Goal: Transaction & Acquisition: Purchase product/service

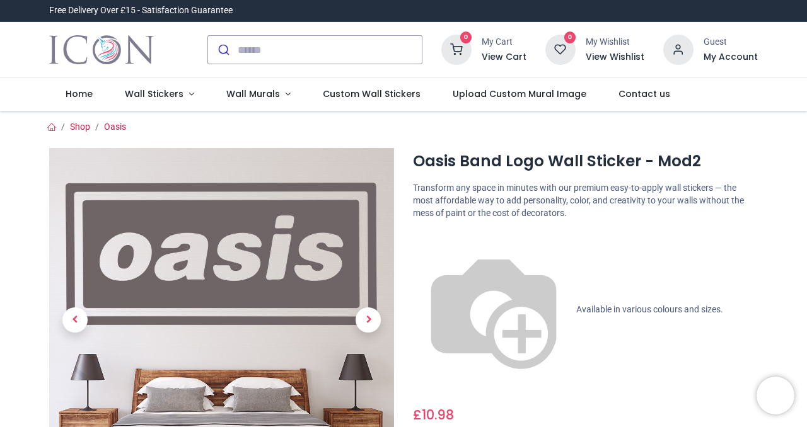
click at [373, 308] on link at bounding box center [368, 320] width 52 height 241
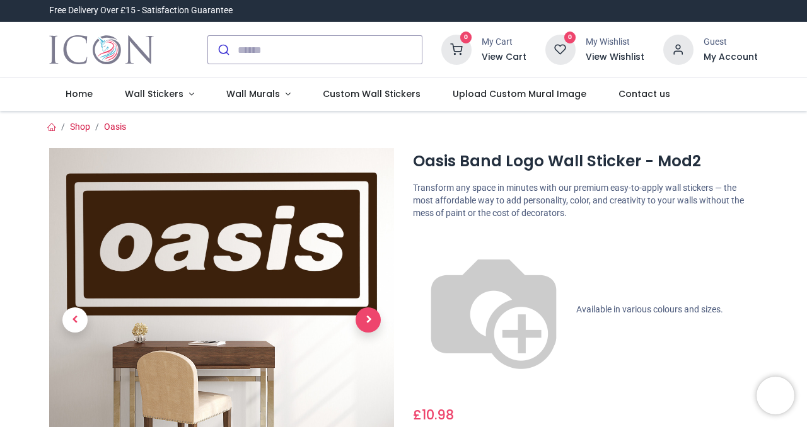
click at [372, 311] on span "Next" at bounding box center [367, 320] width 25 height 25
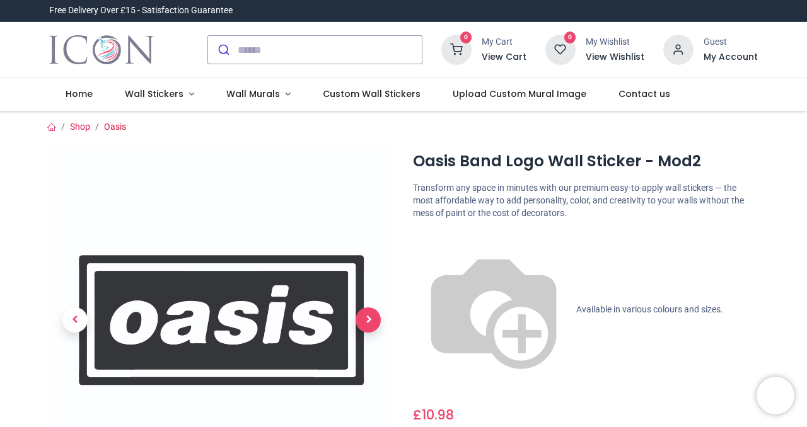
click at [372, 311] on span "Next" at bounding box center [367, 320] width 25 height 25
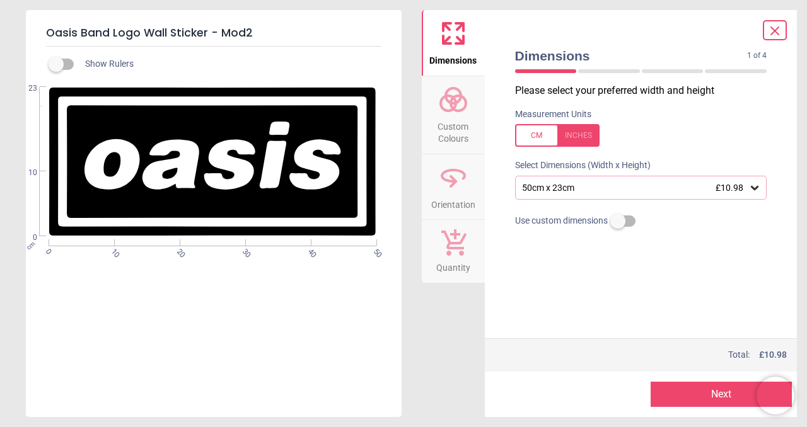
click at [567, 134] on div at bounding box center [557, 135] width 84 height 23
click at [763, 188] on div "19.7" x 9.1" (1ft 8" x 0ft 9") £10.98" at bounding box center [641, 188] width 252 height 24
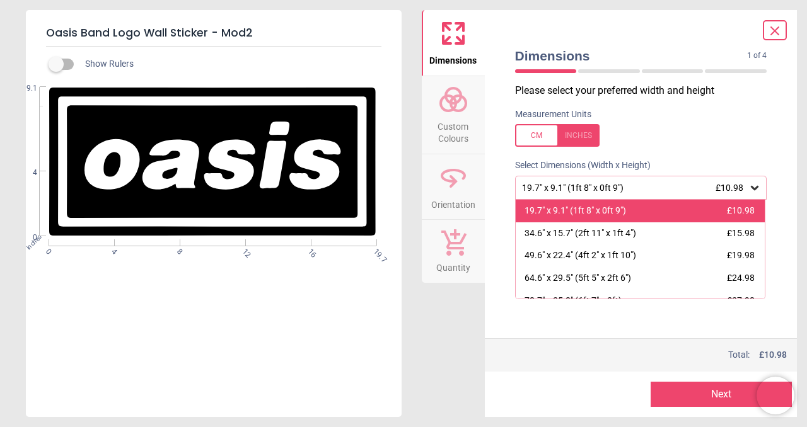
click at [727, 211] on span "£10.98" at bounding box center [741, 210] width 28 height 10
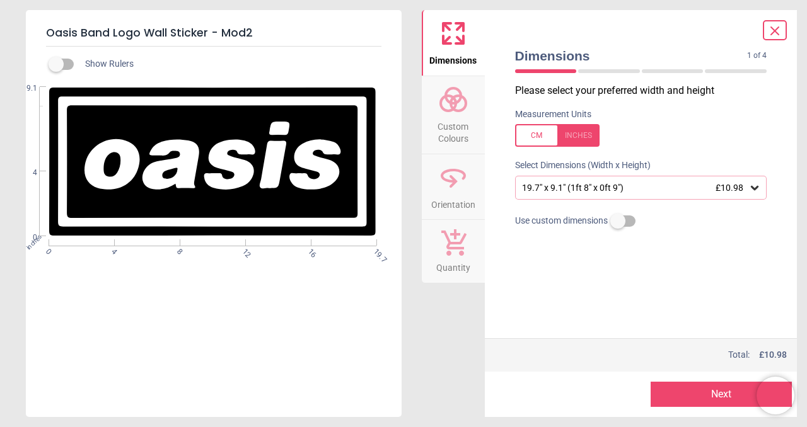
click at [536, 136] on div at bounding box center [557, 135] width 84 height 23
click at [451, 111] on icon at bounding box center [453, 99] width 30 height 30
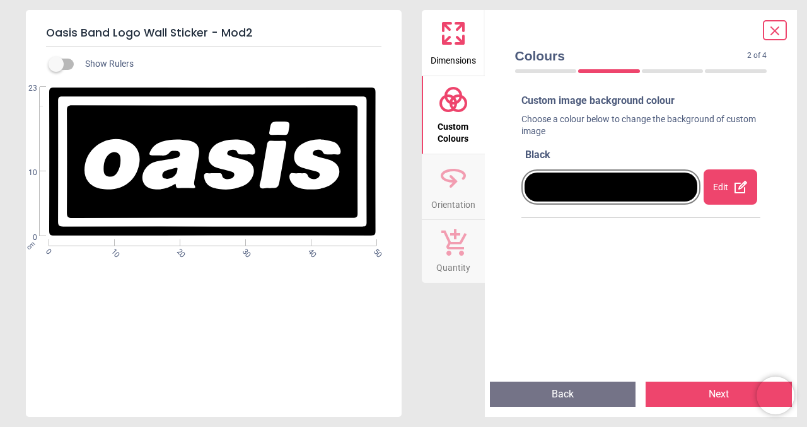
click at [451, 113] on icon at bounding box center [453, 99] width 30 height 30
click at [427, 192] on button "Orientation" at bounding box center [453, 187] width 63 height 66
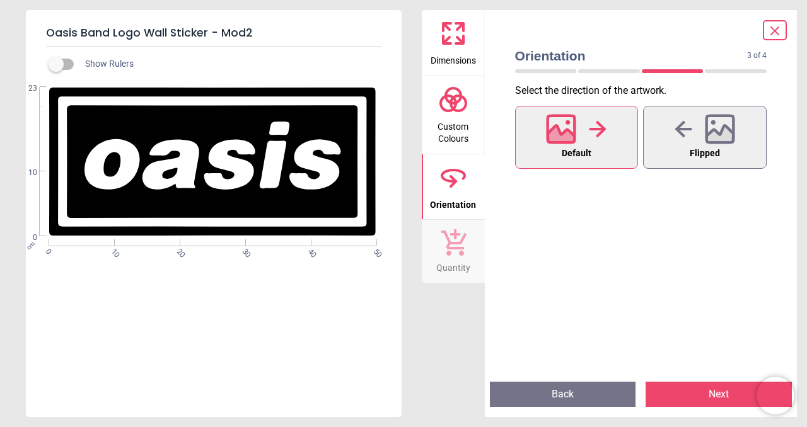
click at [438, 236] on button "Quantity" at bounding box center [453, 251] width 63 height 63
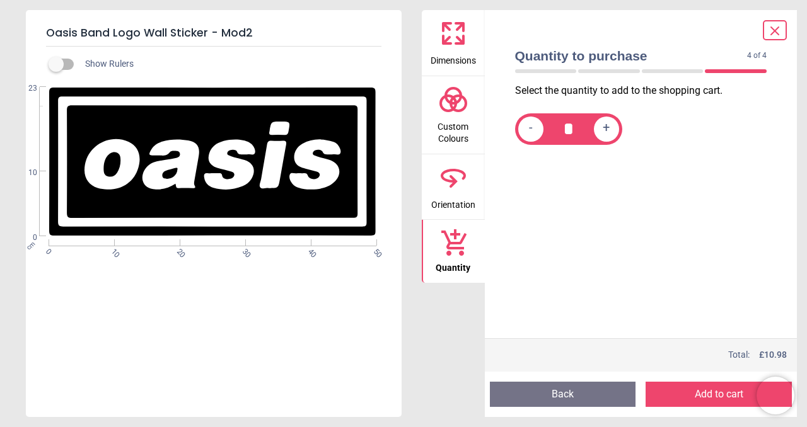
click at [471, 50] on span "Dimensions" at bounding box center [452, 58] width 45 height 19
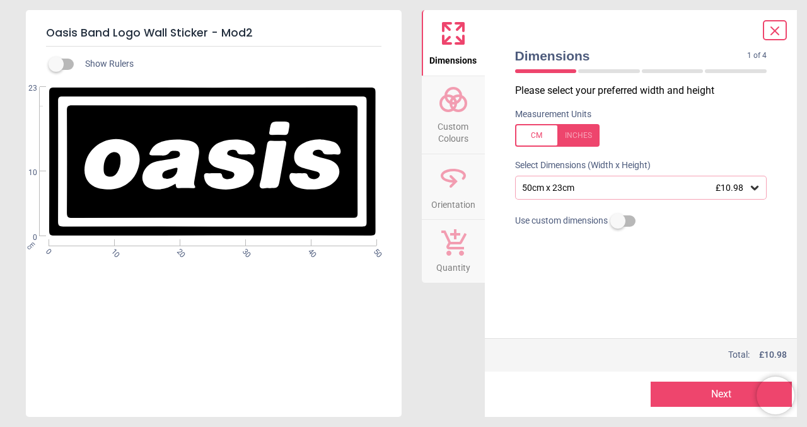
click at [753, 183] on icon at bounding box center [754, 188] width 13 height 13
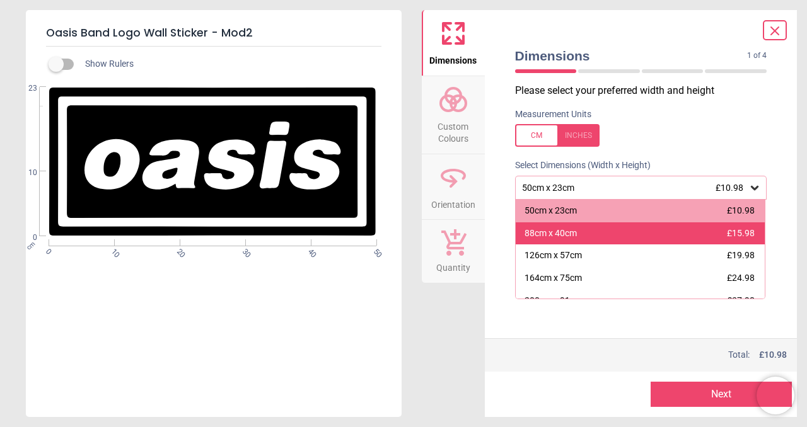
click at [749, 227] on div "88cm x 40cm £15.98" at bounding box center [641, 233] width 250 height 23
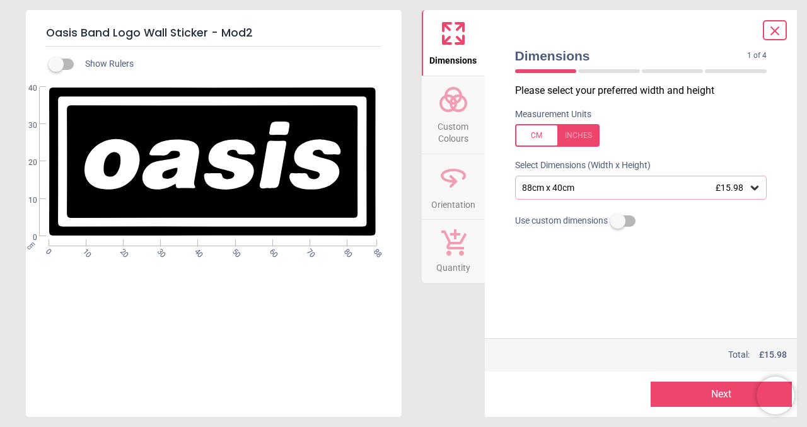
click at [738, 190] on span "£15.98" at bounding box center [729, 188] width 28 height 10
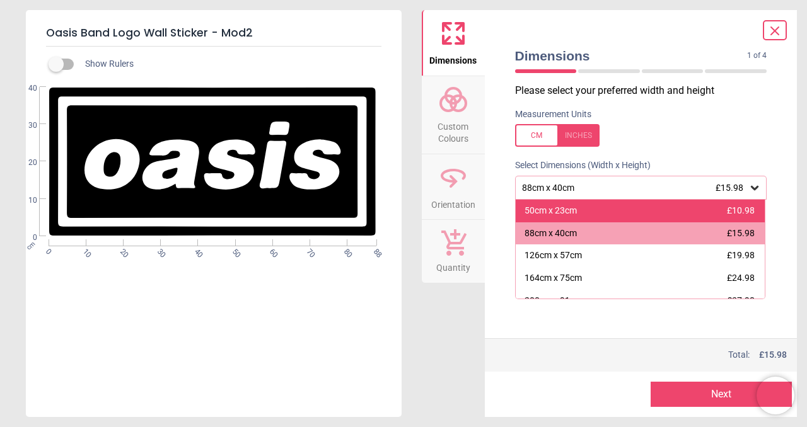
click at [739, 207] on span "£10.98" at bounding box center [741, 210] width 28 height 10
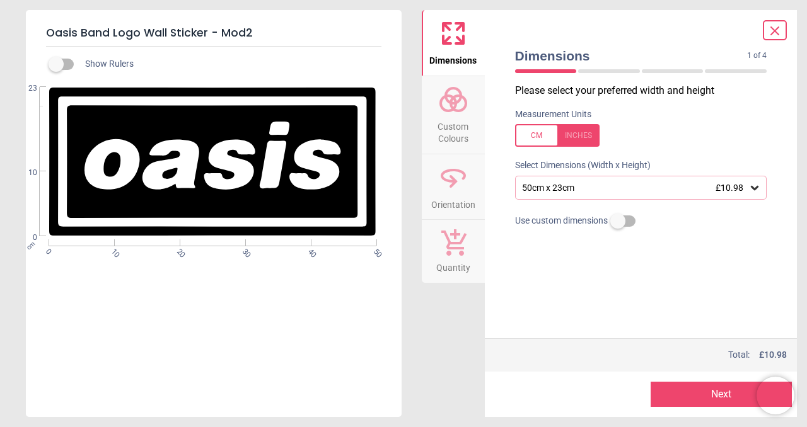
click at [432, 255] on button "Quantity" at bounding box center [453, 251] width 63 height 63
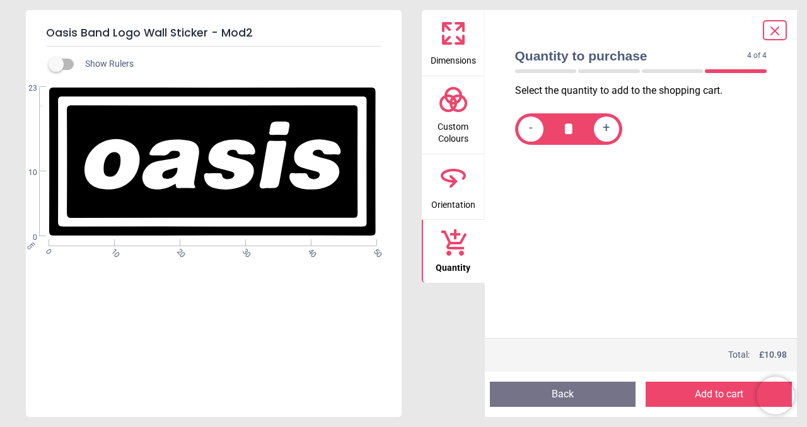
click at [705, 389] on button "Add to cart" at bounding box center [718, 394] width 146 height 25
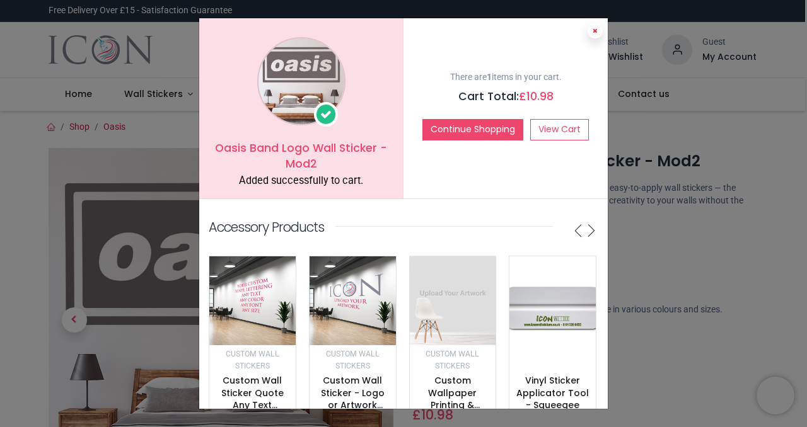
click at [594, 25] on button at bounding box center [594, 30] width 15 height 15
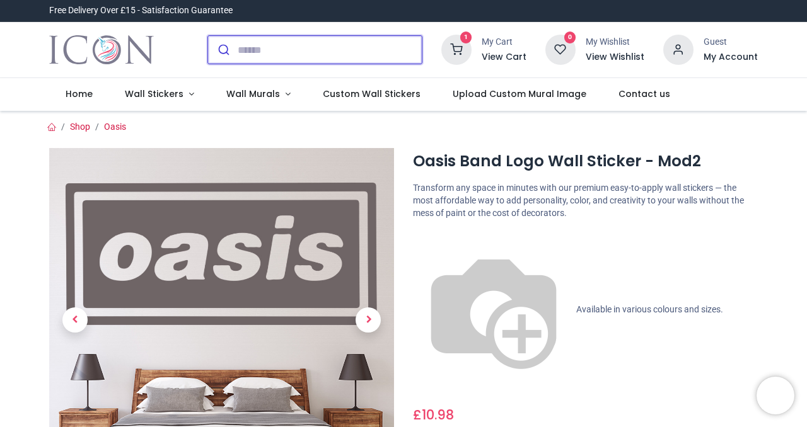
click at [318, 50] on input "search" at bounding box center [330, 50] width 184 height 28
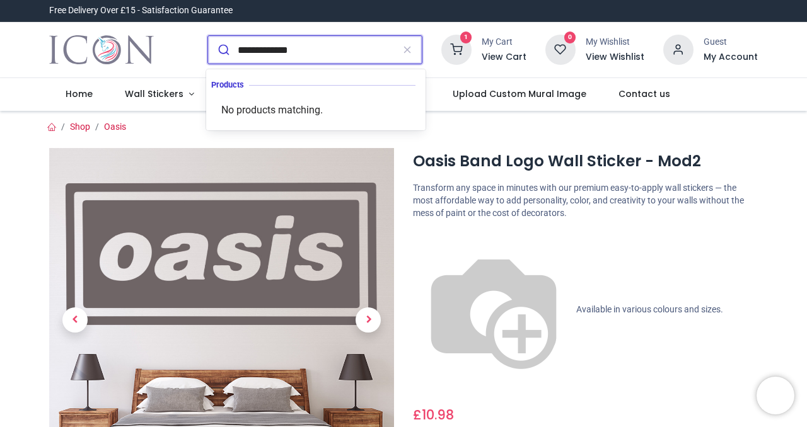
type input "**********"
click at [208, 36] on button "submit" at bounding box center [223, 50] width 30 height 28
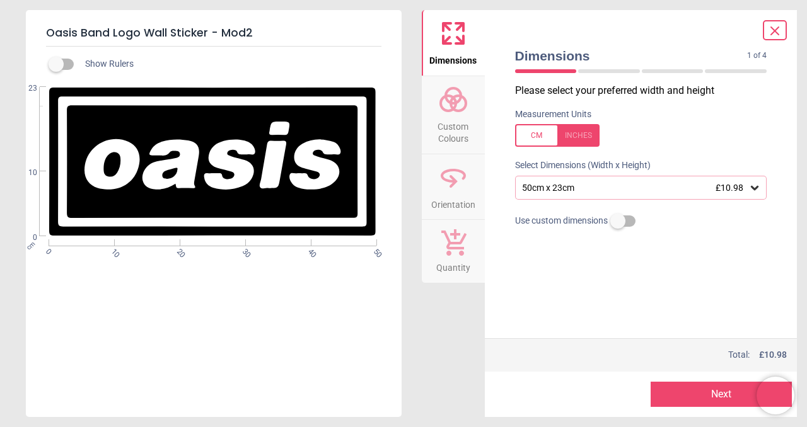
click at [441, 98] on circle at bounding box center [448, 103] width 15 height 15
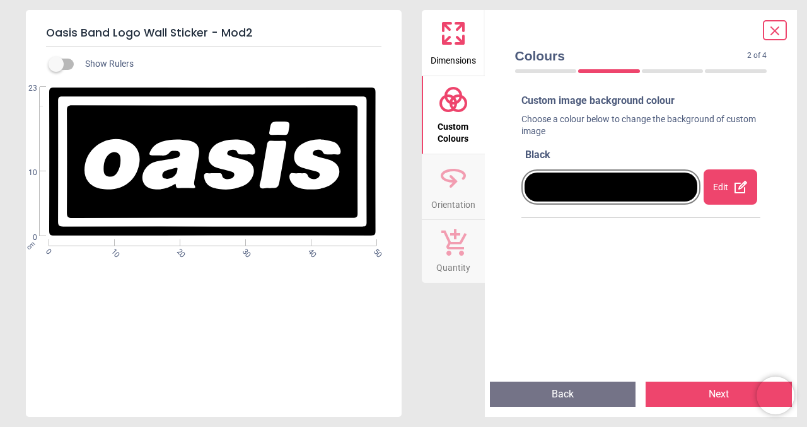
click at [458, 42] on icon at bounding box center [460, 40] width 8 height 8
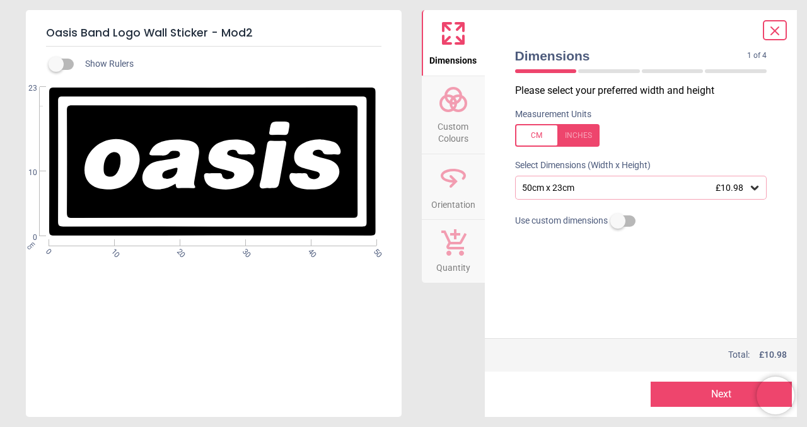
click at [475, 203] on span "Orientation" at bounding box center [453, 202] width 44 height 19
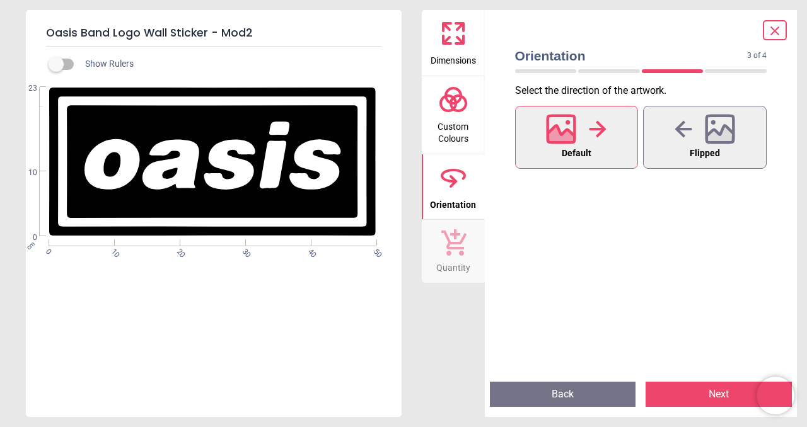
click at [461, 253] on icon at bounding box center [453, 242] width 25 height 26
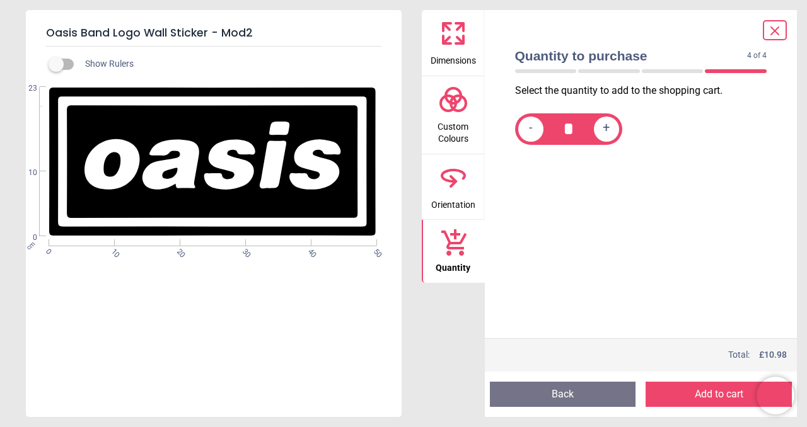
click at [439, 166] on icon at bounding box center [453, 178] width 30 height 30
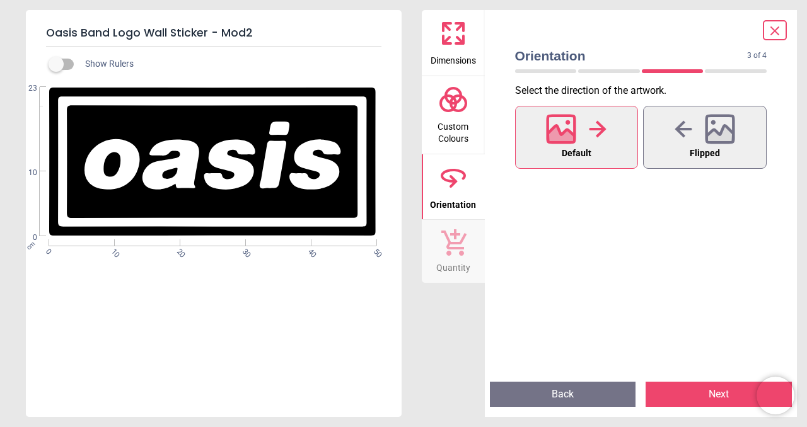
click at [543, 154] on button "Default" at bounding box center [577, 137] width 124 height 63
click at [550, 142] on icon at bounding box center [561, 128] width 27 height 27
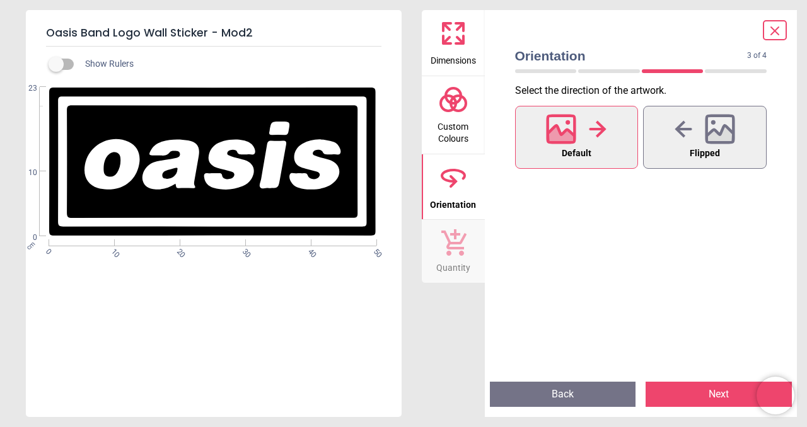
click at [550, 142] on icon at bounding box center [561, 128] width 27 height 27
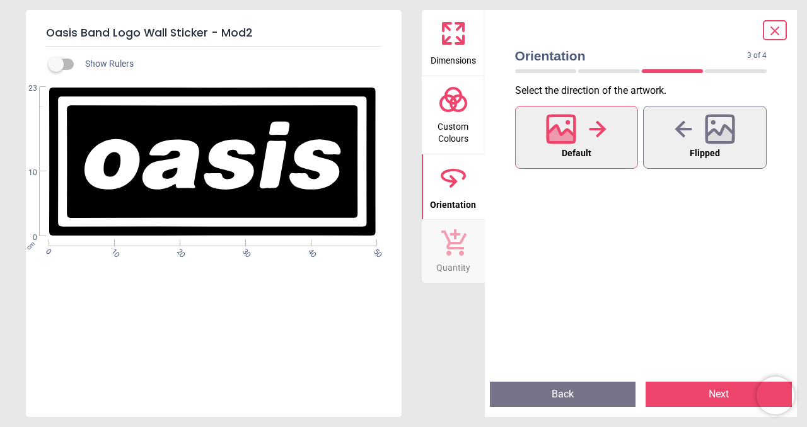
click at [448, 230] on icon at bounding box center [453, 242] width 26 height 28
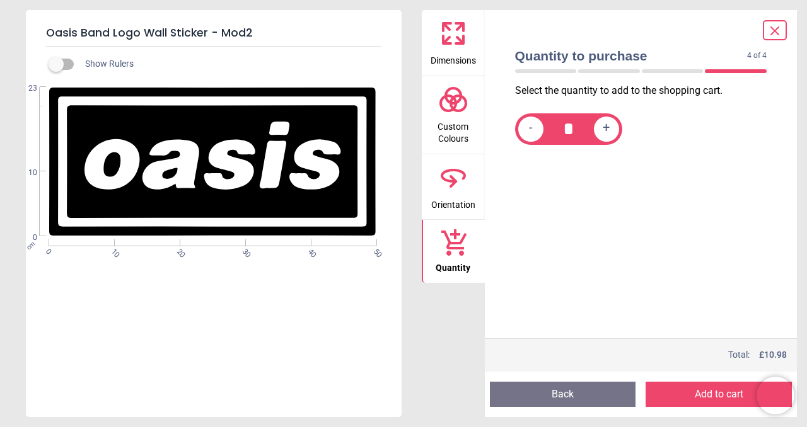
click at [463, 223] on button "Quantity" at bounding box center [453, 251] width 63 height 63
click at [442, 56] on span "Dimensions" at bounding box center [452, 58] width 45 height 19
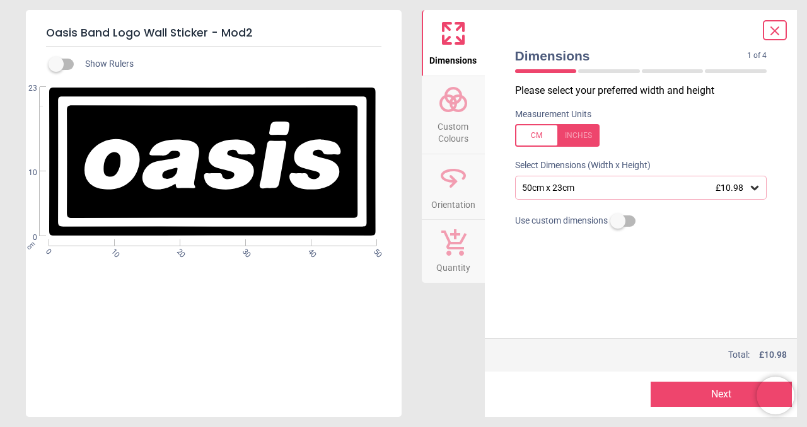
click at [590, 129] on div at bounding box center [557, 135] width 84 height 23
click at [747, 192] on div "19.7" x 9.1" (1ft 8" x 0ft 9") £10.98" at bounding box center [635, 188] width 228 height 11
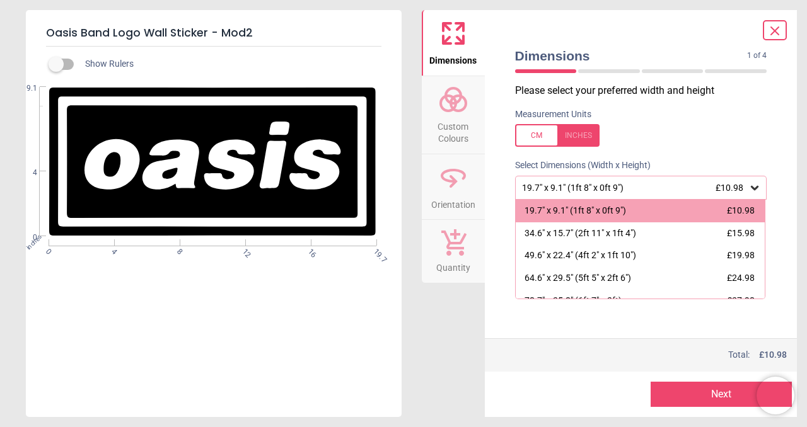
click at [705, 301] on div "Please select your preferred width and height Measurement Units Select Dimensio…" at bounding box center [641, 211] width 272 height 255
click at [705, 297] on div "78.7" x 35.8" (6ft 7" x 3ft) £37.98" at bounding box center [641, 301] width 250 height 23
